Goal: Navigation & Orientation: Go to known website

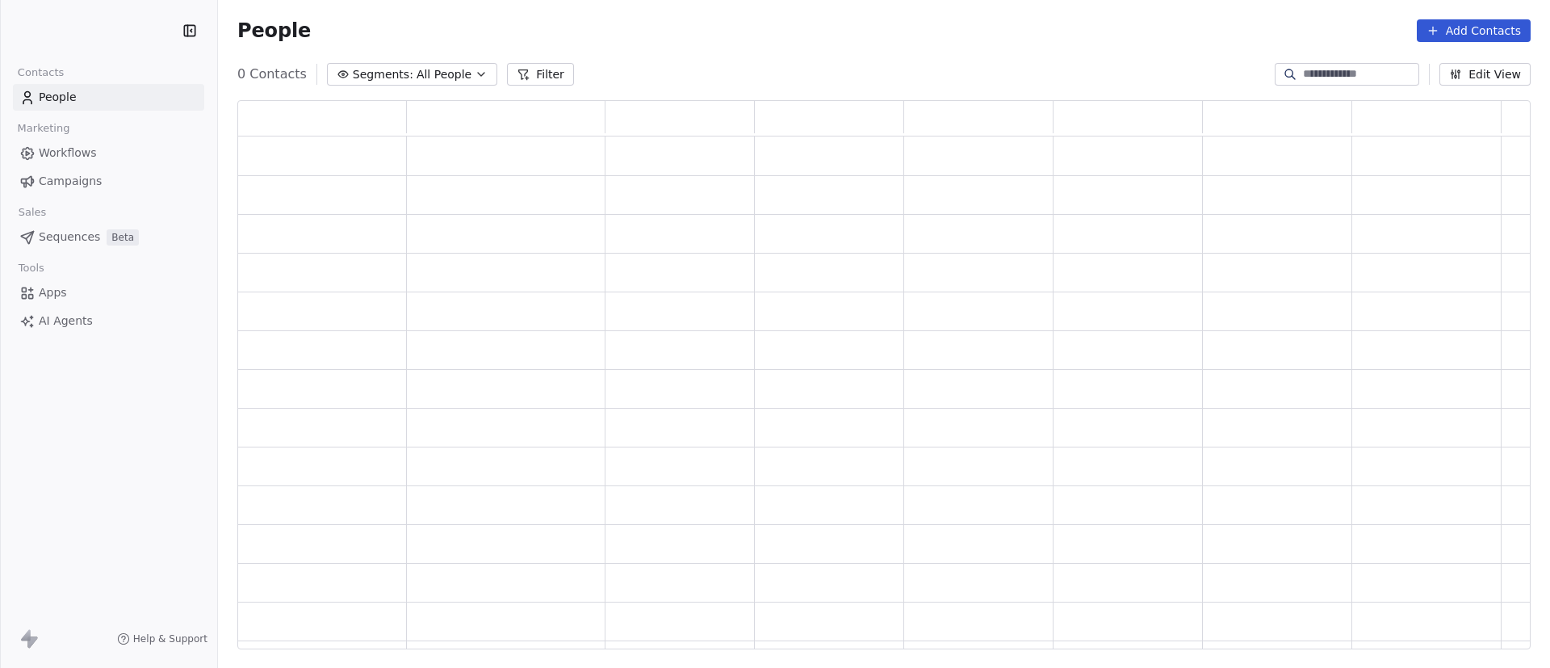
scroll to position [530, 1275]
